Goal: Task Accomplishment & Management: Manage account settings

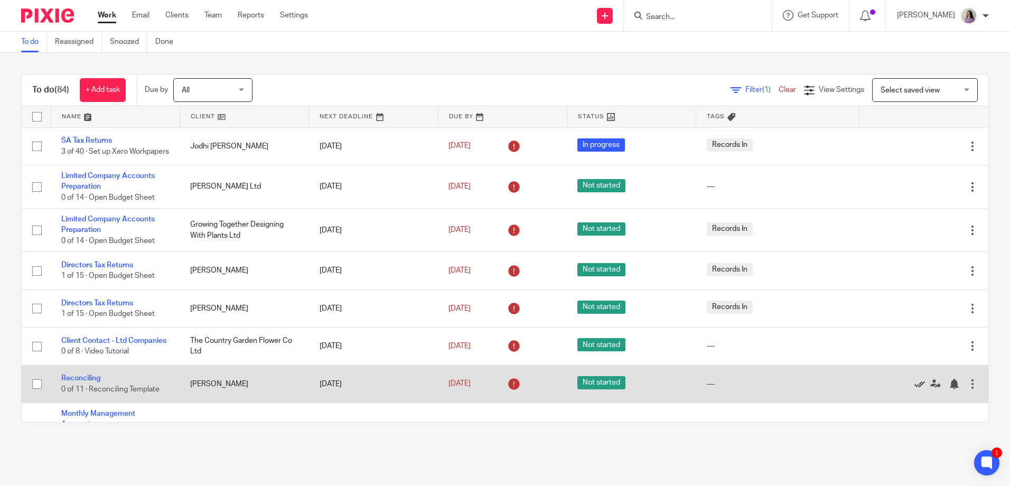
click at [915, 389] on icon at bounding box center [920, 384] width 11 height 11
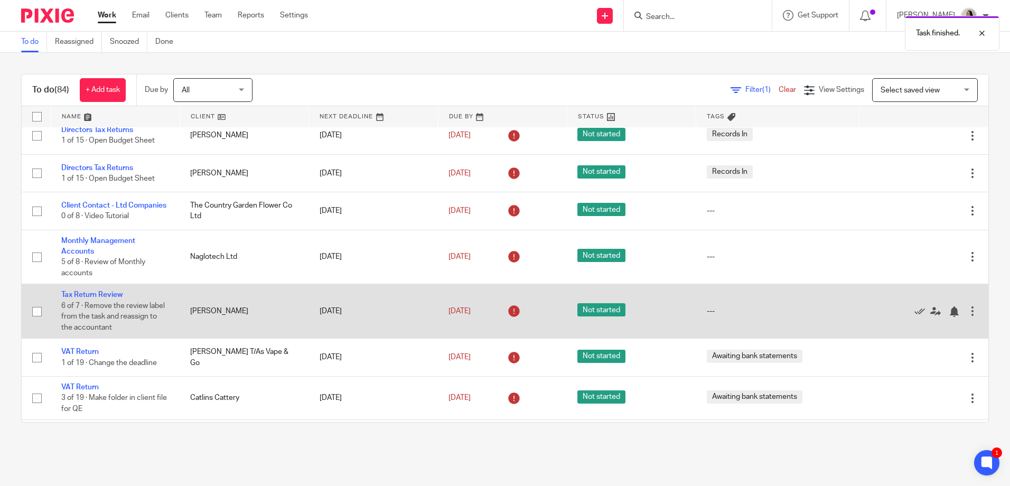
scroll to position [159, 0]
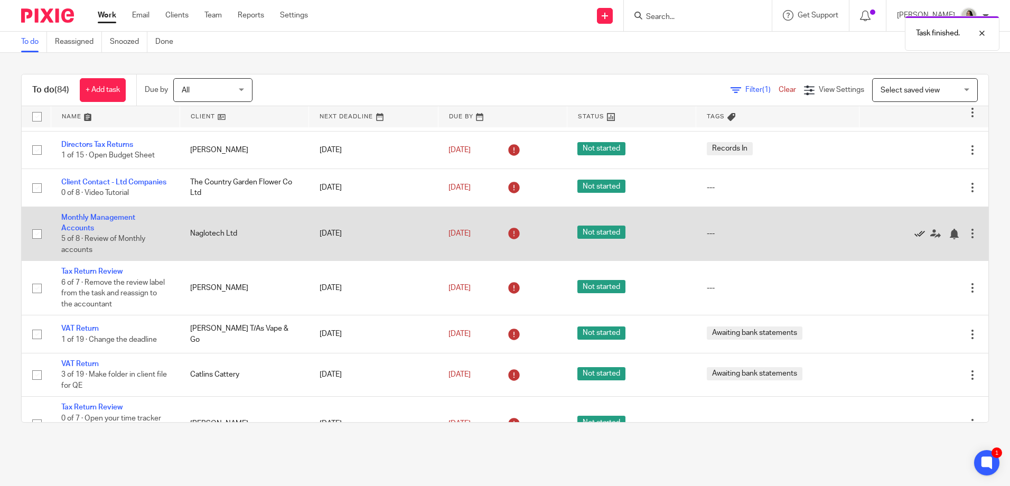
click at [915, 237] on icon at bounding box center [920, 234] width 11 height 11
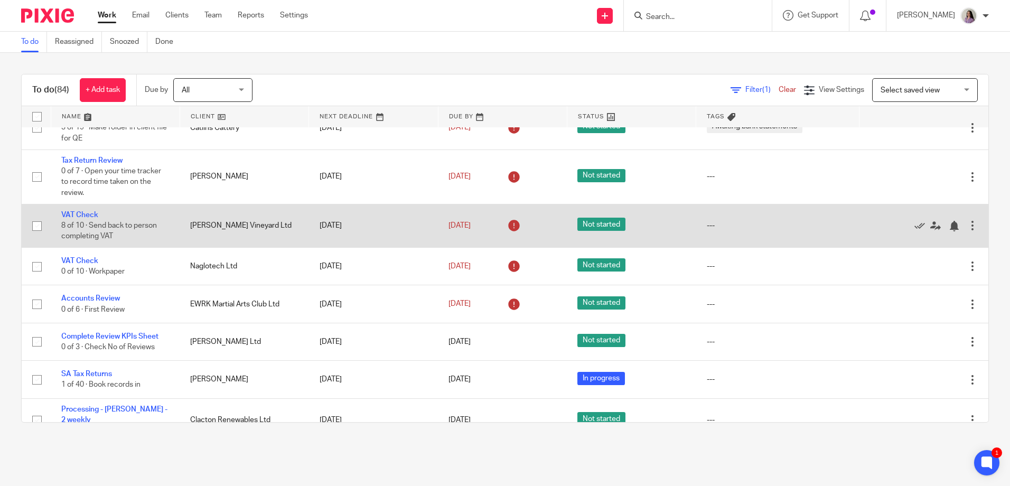
scroll to position [370, 0]
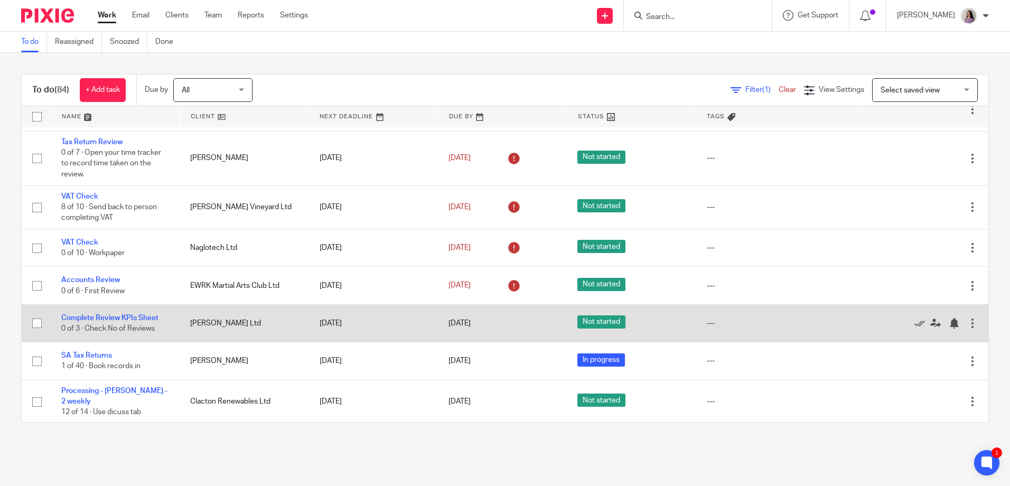
click at [968, 329] on div at bounding box center [973, 323] width 11 height 11
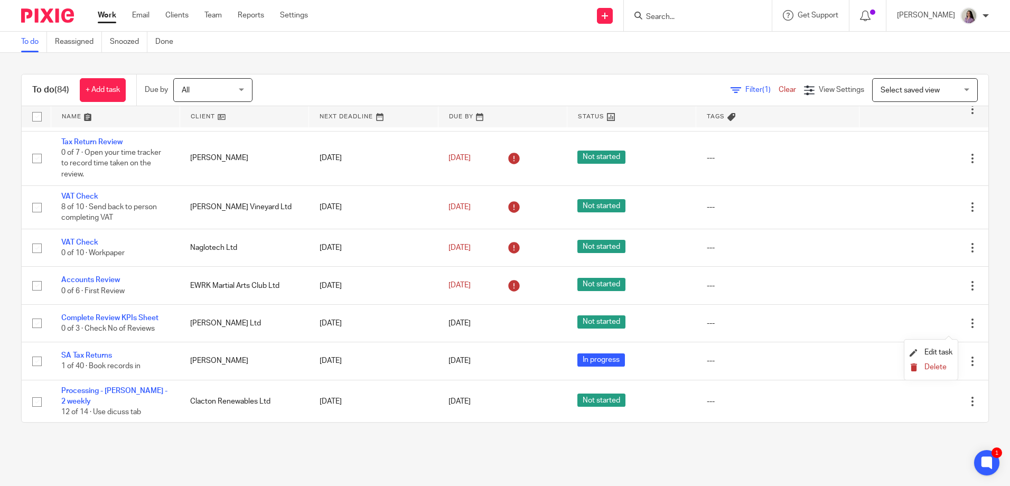
click at [934, 367] on span "Delete" at bounding box center [936, 367] width 22 height 7
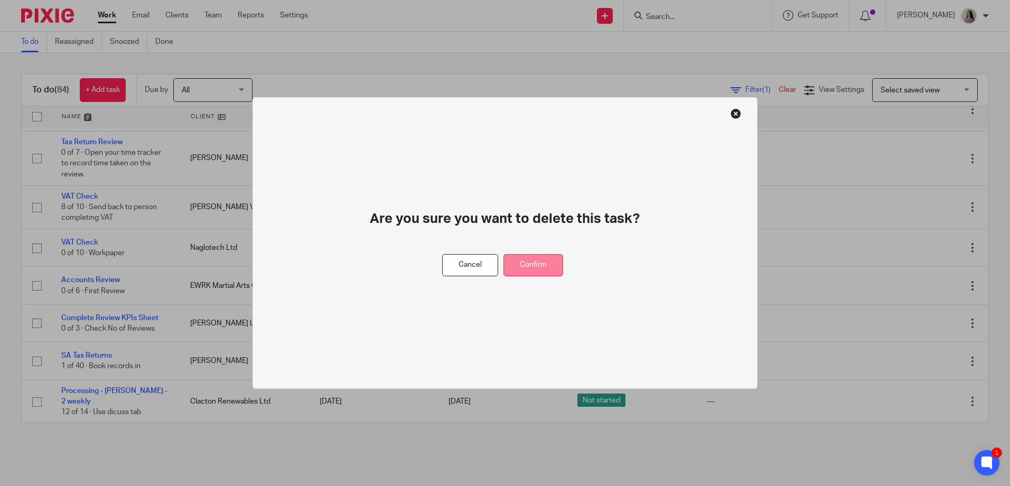
click at [553, 261] on button "Confirm" at bounding box center [534, 265] width 60 height 23
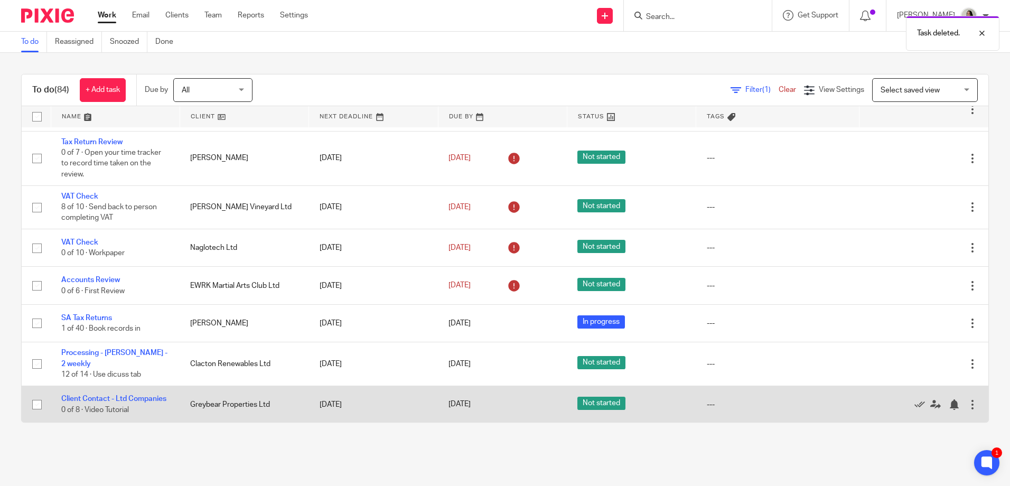
scroll to position [423, 0]
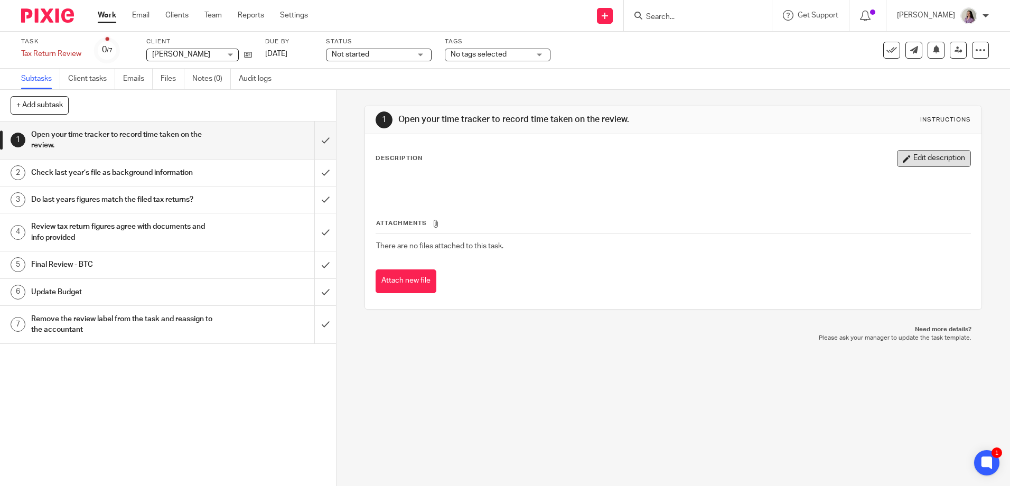
click at [917, 165] on button "Edit description" at bounding box center [934, 158] width 74 height 17
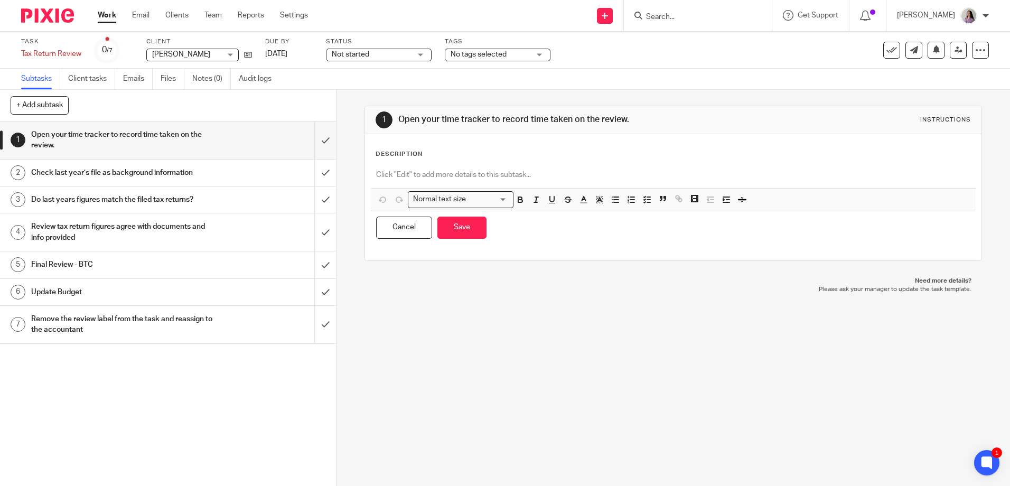
click at [607, 163] on div "Description Normal text size Loading... Remove Edit Insert new video Copy and p…" at bounding box center [673, 197] width 595 height 95
click at [516, 167] on div at bounding box center [673, 176] width 605 height 24
click at [698, 158] on div "Description" at bounding box center [673, 154] width 595 height 8
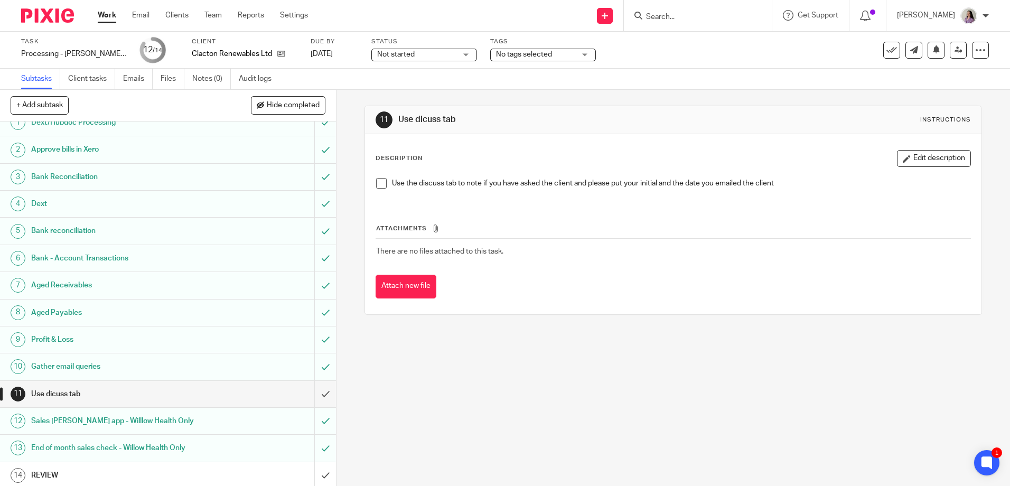
scroll to position [15, 0]
click at [887, 52] on icon at bounding box center [892, 50] width 11 height 11
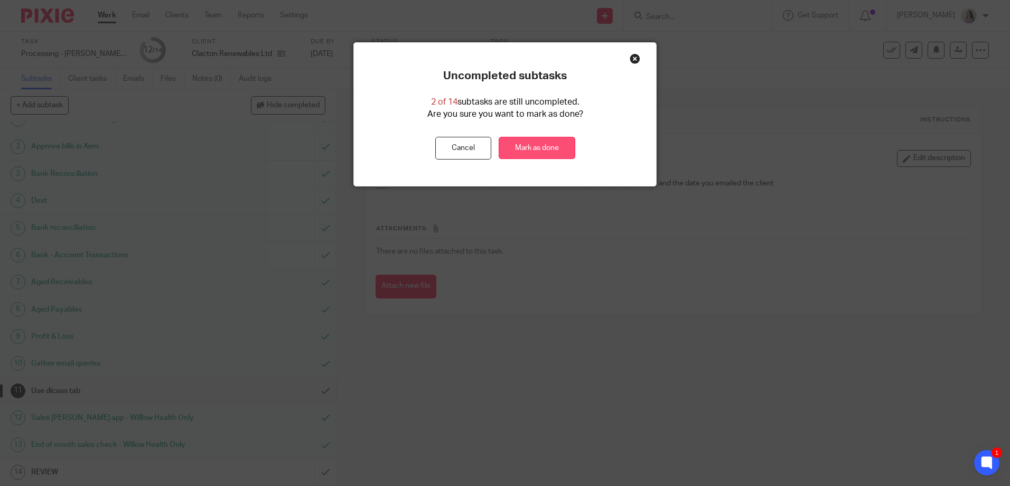
click at [540, 151] on link "Mark as done" at bounding box center [537, 148] width 77 height 23
